Goal: Transaction & Acquisition: Purchase product/service

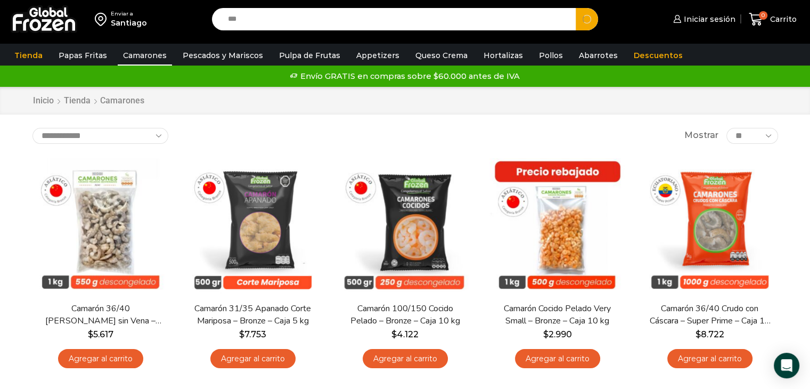
type input "***"
click at [575, 8] on button "Search" at bounding box center [586, 19] width 22 height 22
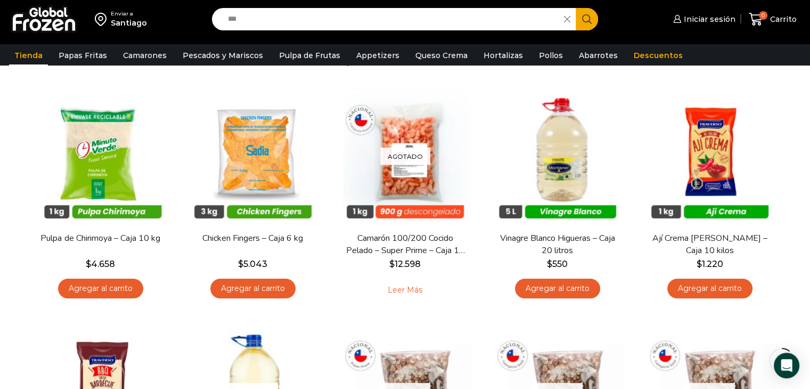
scroll to position [113, 0]
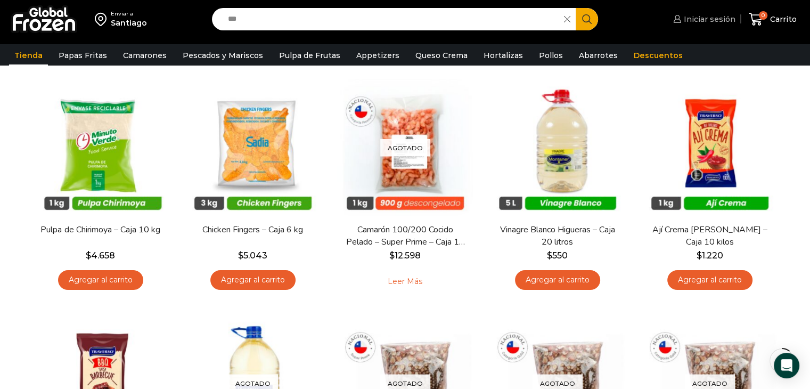
click at [719, 16] on span "Iniciar sesión" at bounding box center [708, 19] width 54 height 11
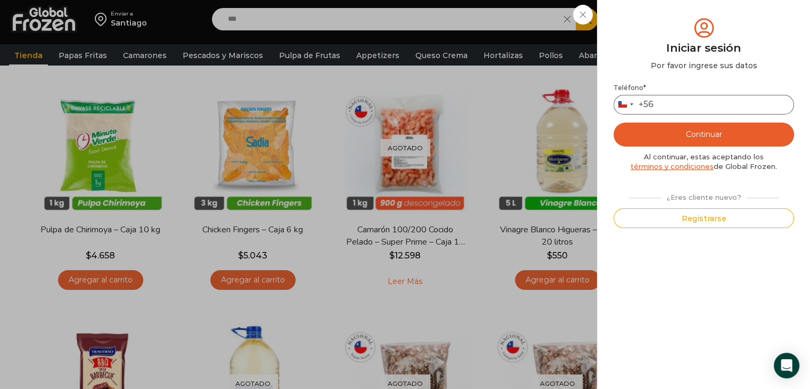
click at [688, 100] on input "Teléfono *" at bounding box center [703, 105] width 180 height 20
type input "*********"
click at [694, 134] on button "Continuar" at bounding box center [703, 134] width 180 height 24
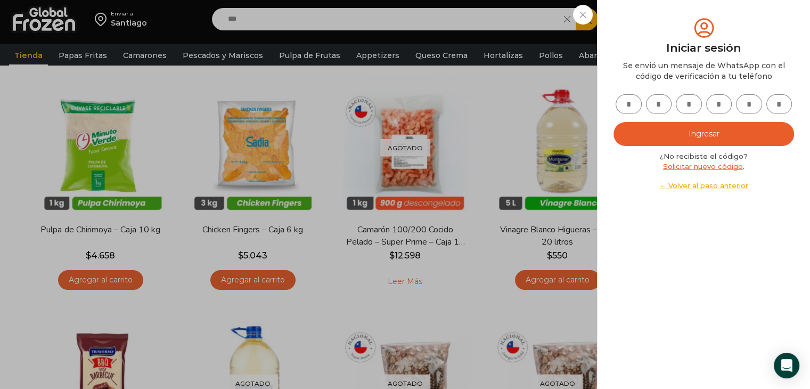
click at [628, 97] on input "text" at bounding box center [628, 104] width 26 height 20
type input "*"
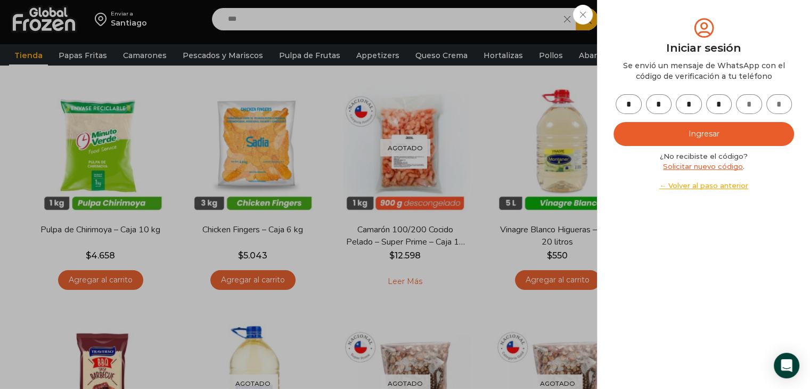
type input "*"
click at [661, 126] on button "Ingresar" at bounding box center [703, 134] width 180 height 24
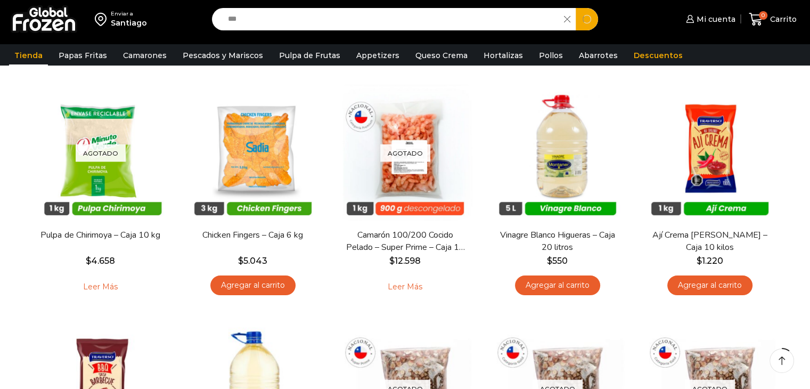
click at [276, 19] on input "***" at bounding box center [391, 19] width 336 height 22
type input "*"
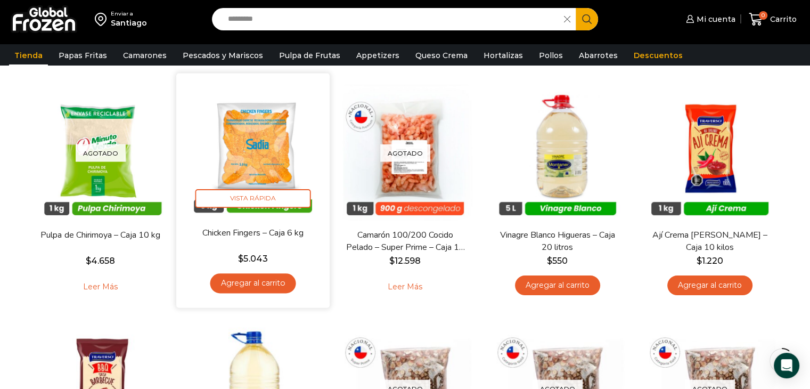
click at [280, 283] on link "Agregar al carrito" at bounding box center [253, 283] width 86 height 20
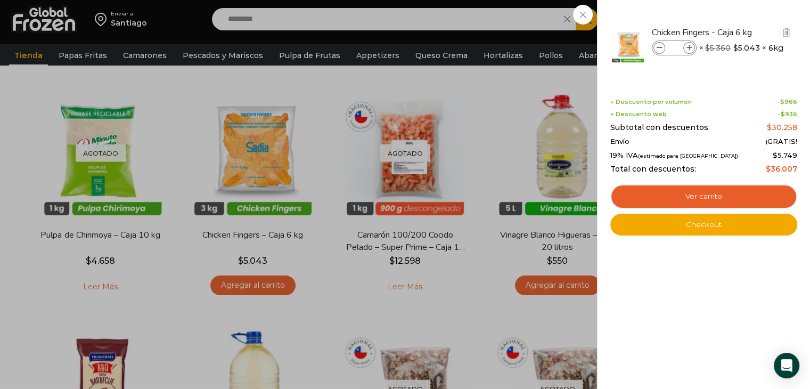
click at [688, 45] on icon at bounding box center [689, 48] width 6 height 6
type input "*"
click at [746, 32] on div "1 Carrito 1 1 Shopping Cart *" at bounding box center [772, 19] width 53 height 25
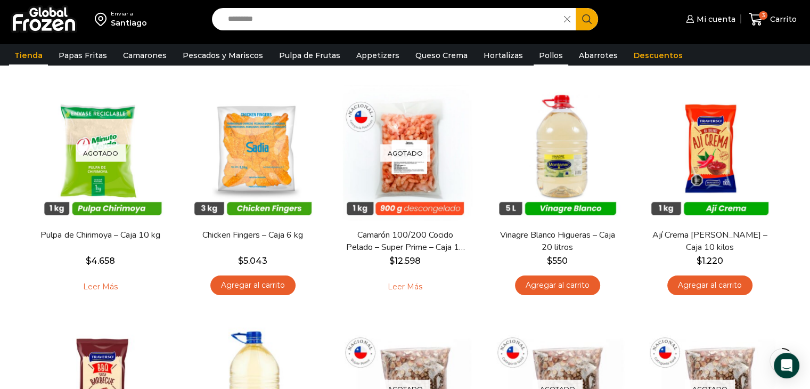
click at [533, 57] on link "Pollos" at bounding box center [550, 55] width 35 height 20
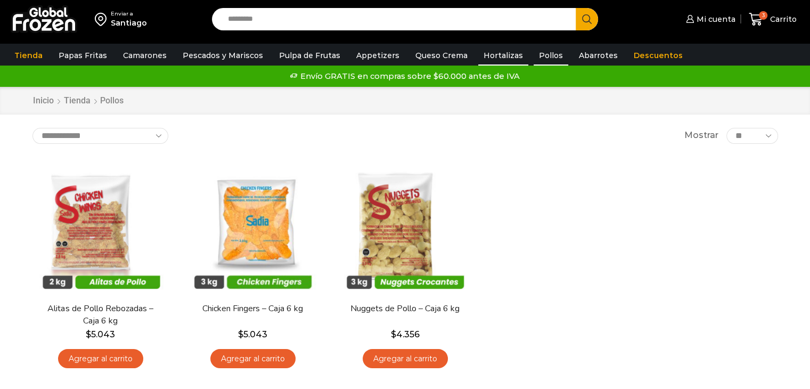
click at [490, 56] on link "Hortalizas" at bounding box center [503, 55] width 50 height 20
click at [478, 53] on link "Hortalizas" at bounding box center [503, 55] width 50 height 20
click at [420, 55] on link "Queso Crema" at bounding box center [441, 55] width 63 height 20
click at [368, 56] on link "Appetizers" at bounding box center [378, 55] width 54 height 20
click at [289, 57] on link "Pulpa de Frutas" at bounding box center [310, 55] width 72 height 20
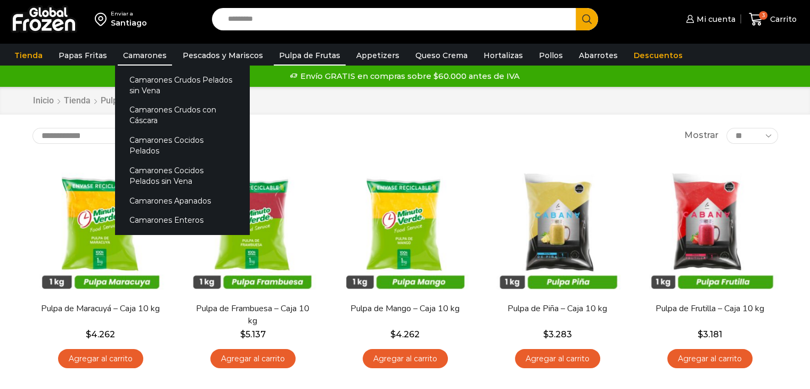
click at [130, 53] on link "Camarones" at bounding box center [145, 55] width 54 height 20
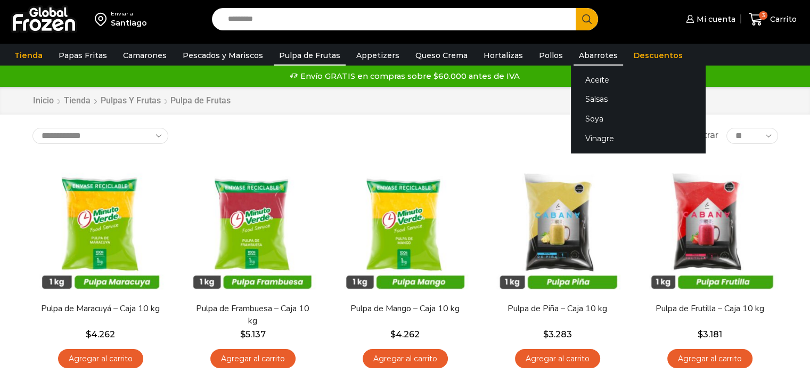
click at [578, 60] on link "Abarrotes" at bounding box center [598, 55] width 50 height 20
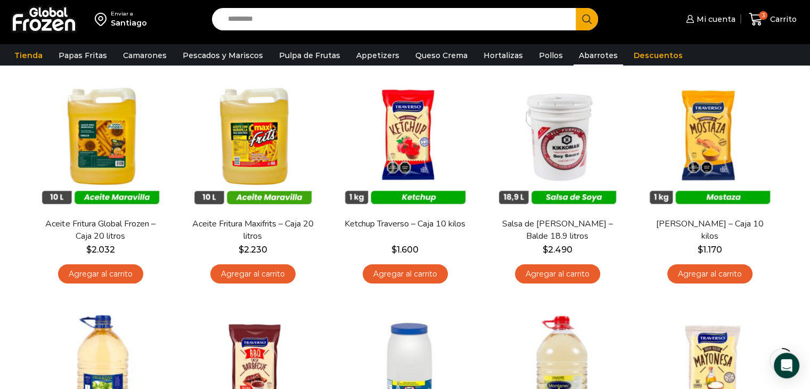
scroll to position [93, 0]
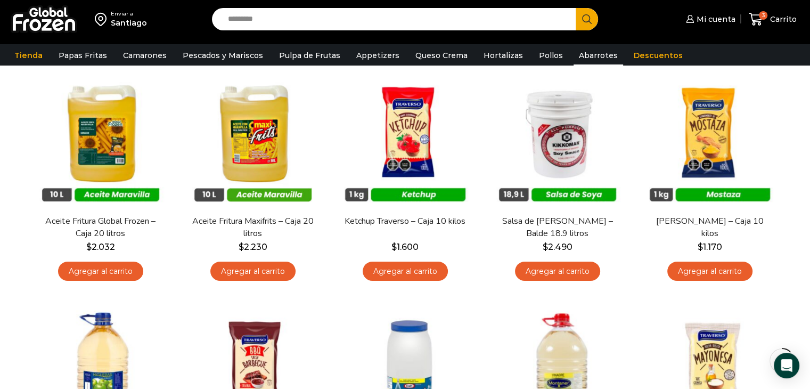
drag, startPoint x: 813, startPoint y: 84, endPoint x: 817, endPoint y: 113, distance: 30.0
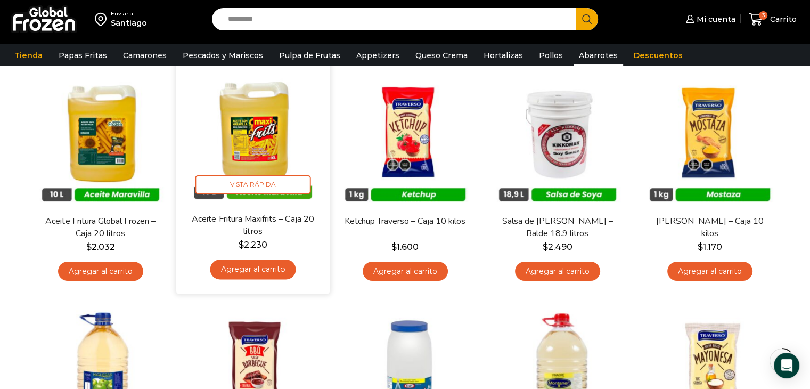
click at [243, 273] on link "Agregar al carrito" at bounding box center [253, 269] width 86 height 20
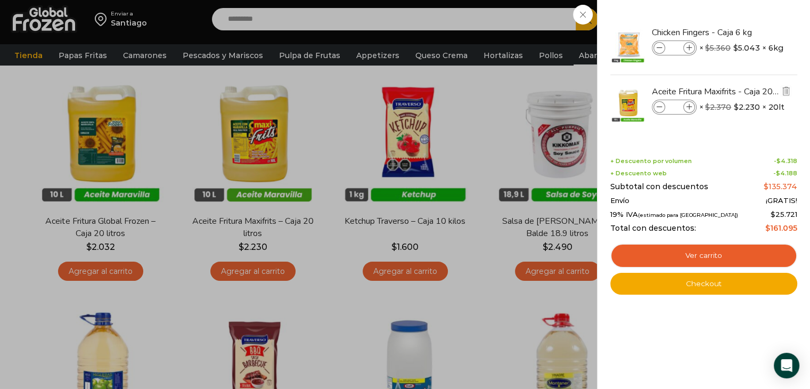
click at [686, 105] on icon at bounding box center [689, 107] width 6 height 6
type input "*"
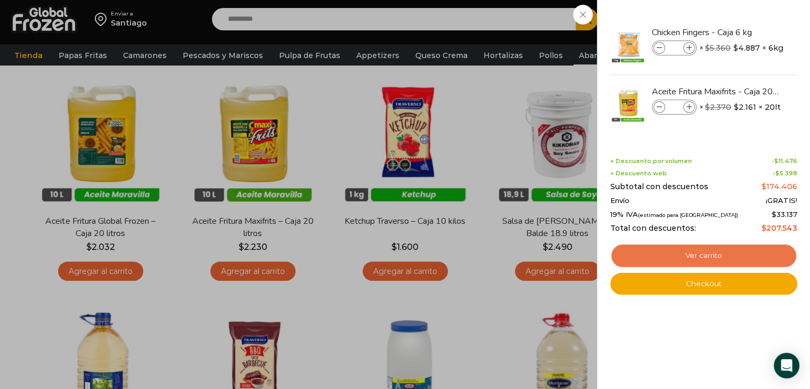
click at [721, 253] on link "Ver carrito" at bounding box center [703, 255] width 187 height 24
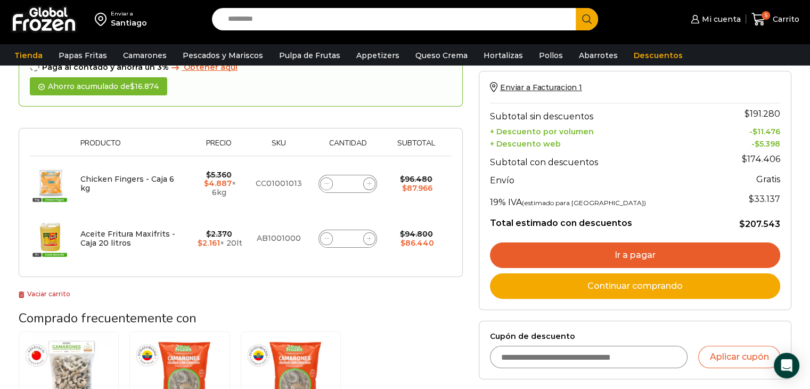
scroll to position [116, 0]
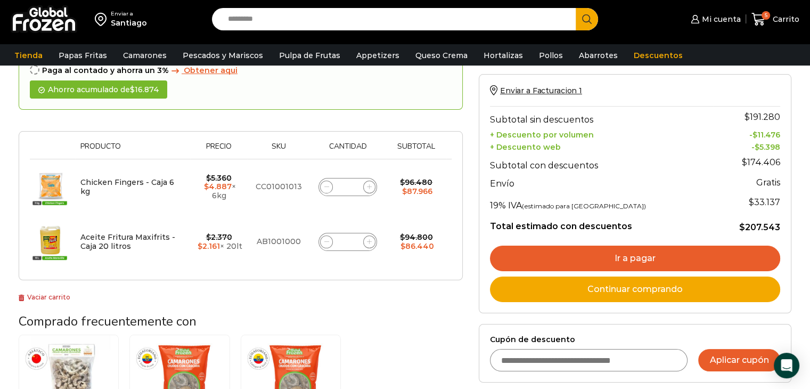
click at [738, 356] on button "Aplicar cupón" at bounding box center [739, 360] width 82 height 22
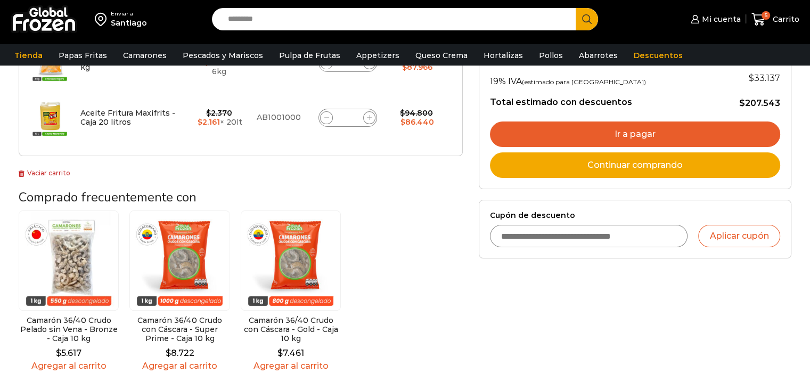
scroll to position [278, 0]
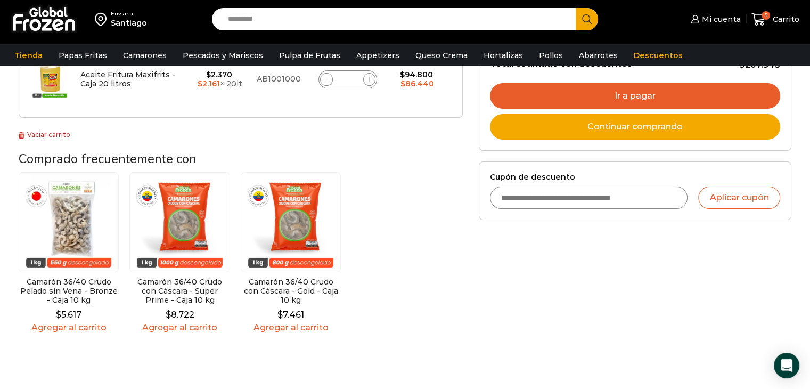
click at [610, 196] on input "Cupón de descuento" at bounding box center [589, 197] width 198 height 22
type input "******"
click at [732, 196] on button "Aplicar cupón" at bounding box center [739, 197] width 82 height 22
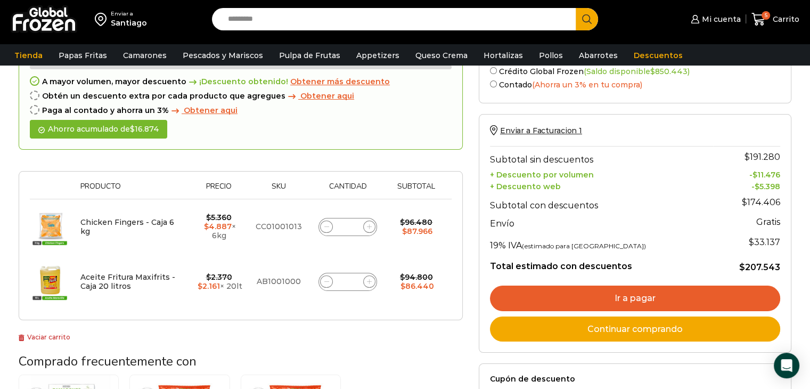
scroll to position [116, 0]
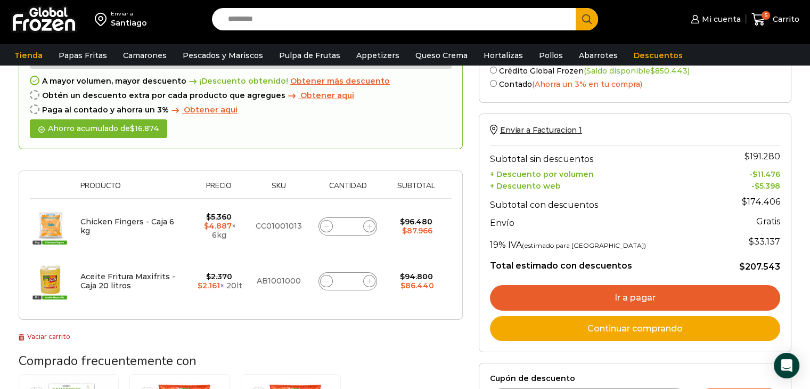
click at [677, 297] on link "Ir a pagar" at bounding box center [635, 298] width 290 height 26
click at [643, 299] on link "Ir a pagar" at bounding box center [635, 298] width 290 height 26
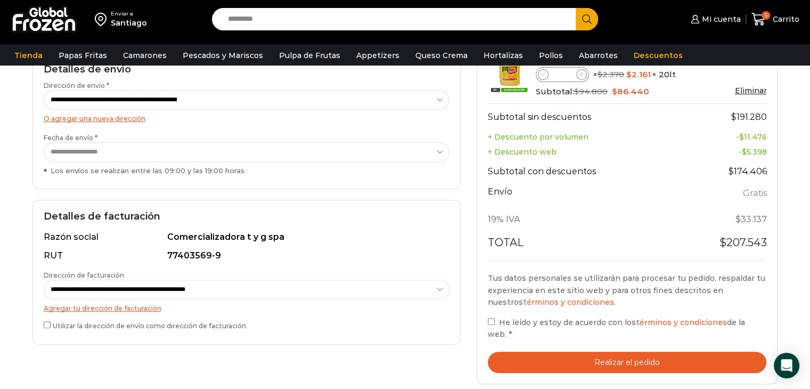
scroll to position [198, 0]
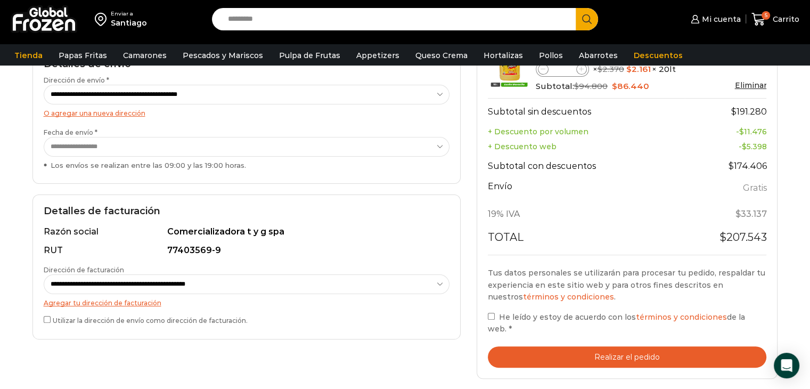
click at [543, 346] on button "Realizar el pedido" at bounding box center [627, 357] width 279 height 22
